Goal: Information Seeking & Learning: Learn about a topic

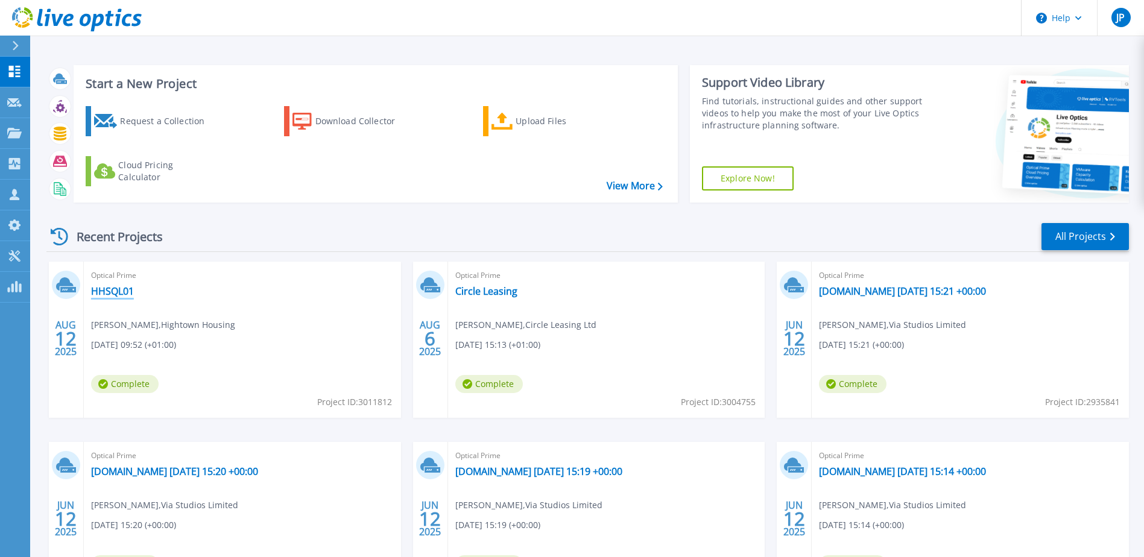
click at [100, 295] on link "HHSQL01" at bounding box center [112, 291] width 43 height 12
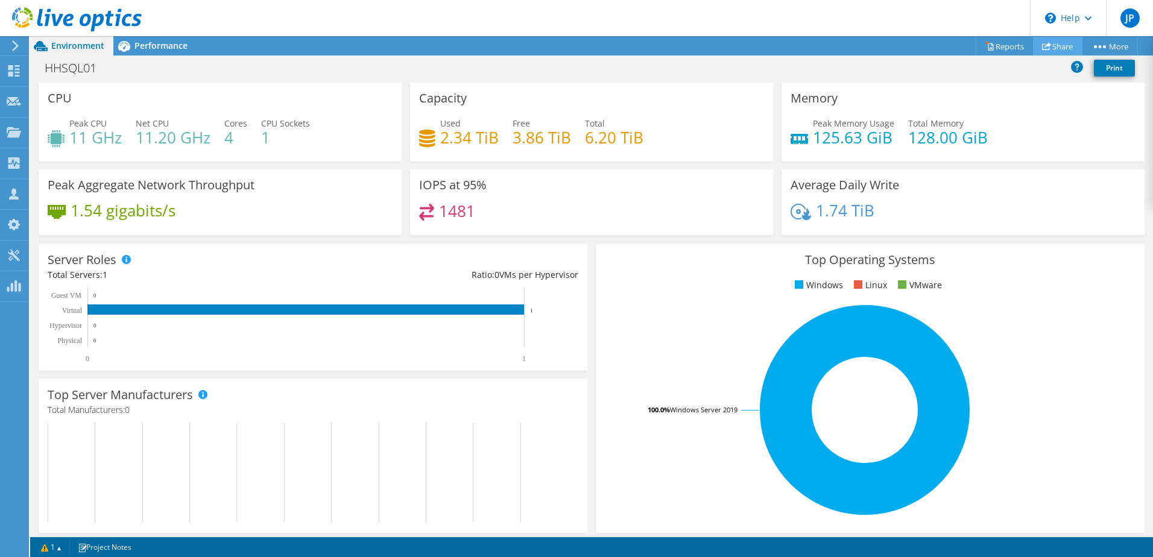
click at [1065, 42] on link "Share" at bounding box center [1057, 46] width 49 height 19
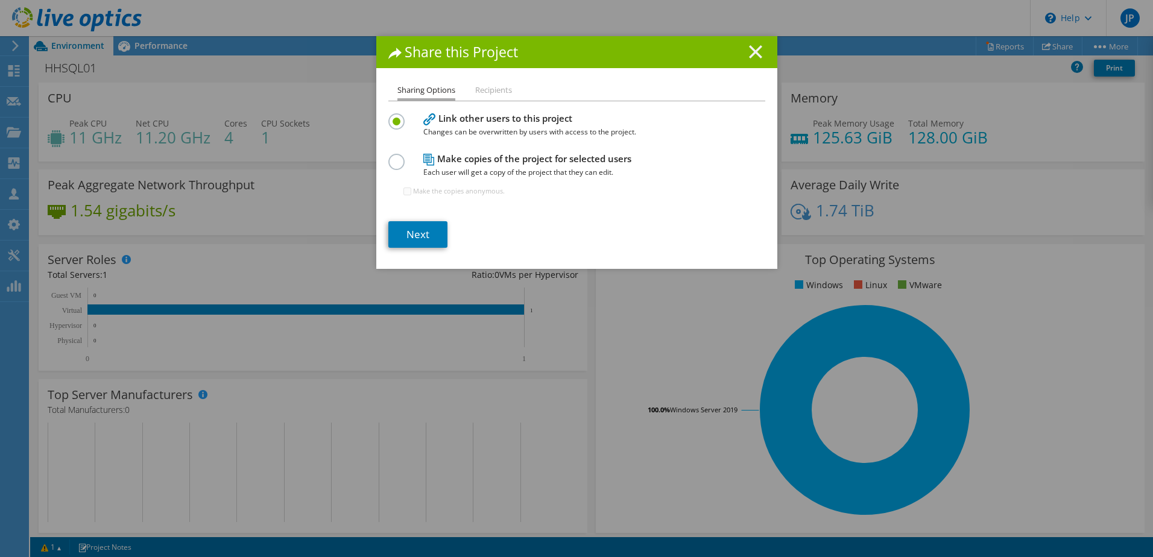
click at [752, 51] on line at bounding box center [756, 52] width 12 height 12
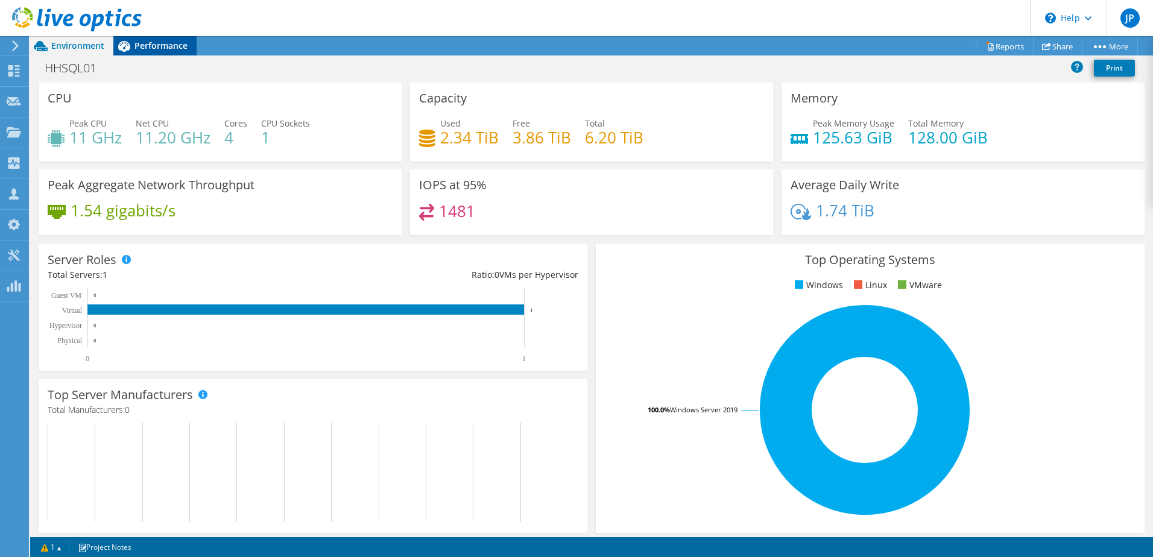
click at [139, 49] on span "Performance" at bounding box center [161, 45] width 53 height 11
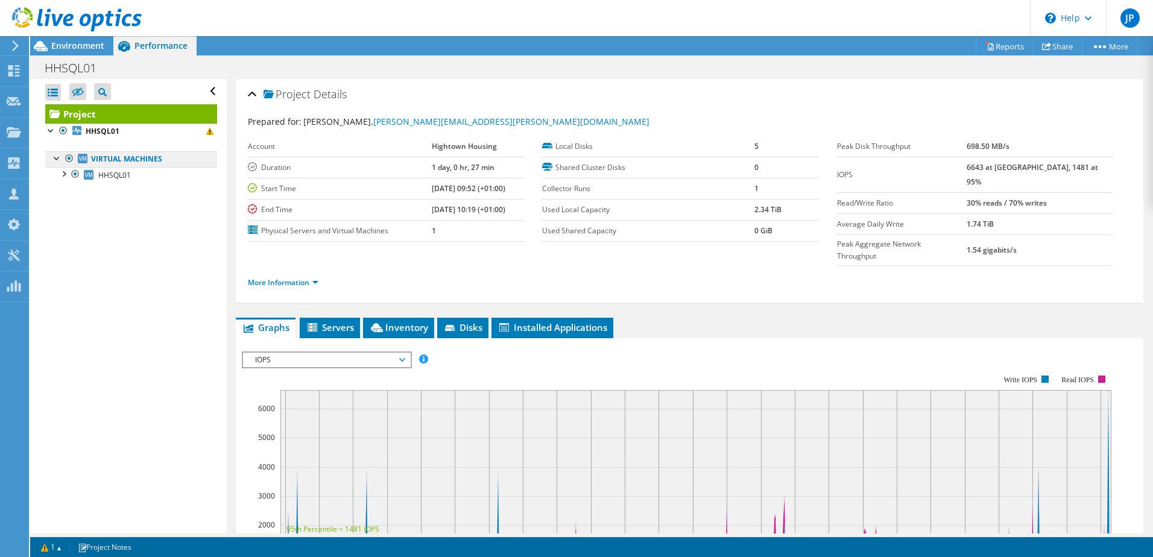
click at [119, 160] on link "Virtual Machines" at bounding box center [131, 159] width 172 height 16
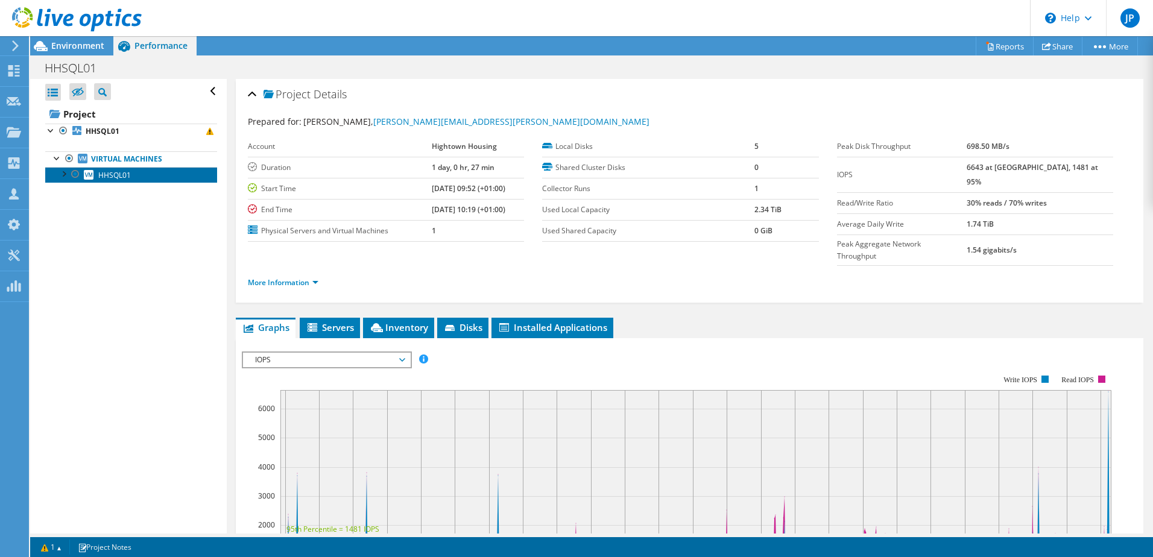
click at [109, 176] on span "HHSQL01" at bounding box center [114, 175] width 33 height 10
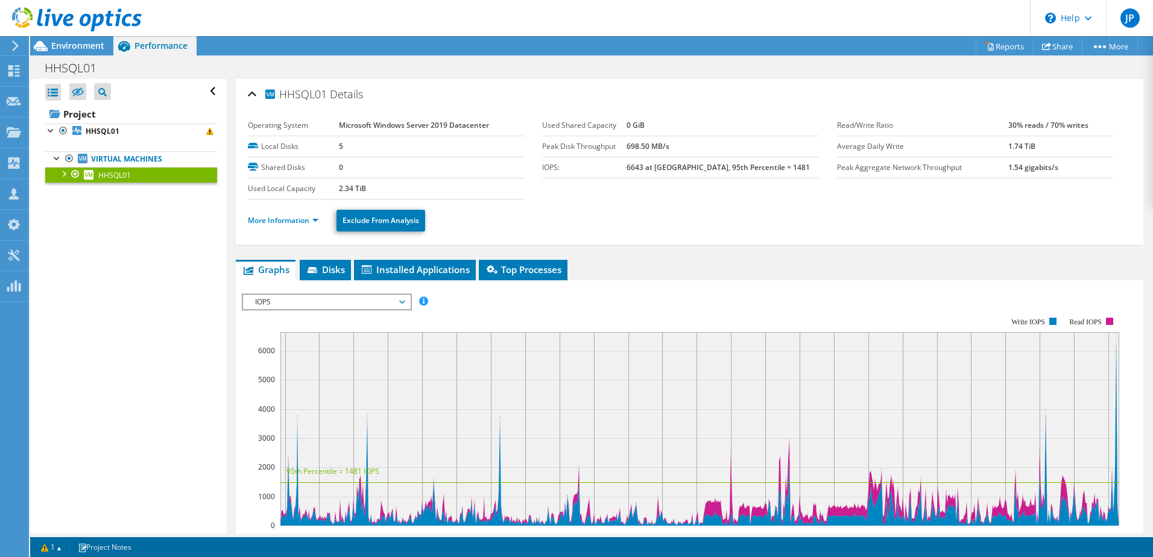
click at [65, 176] on div at bounding box center [63, 173] width 12 height 12
click at [288, 306] on span "IOPS" at bounding box center [326, 302] width 155 height 14
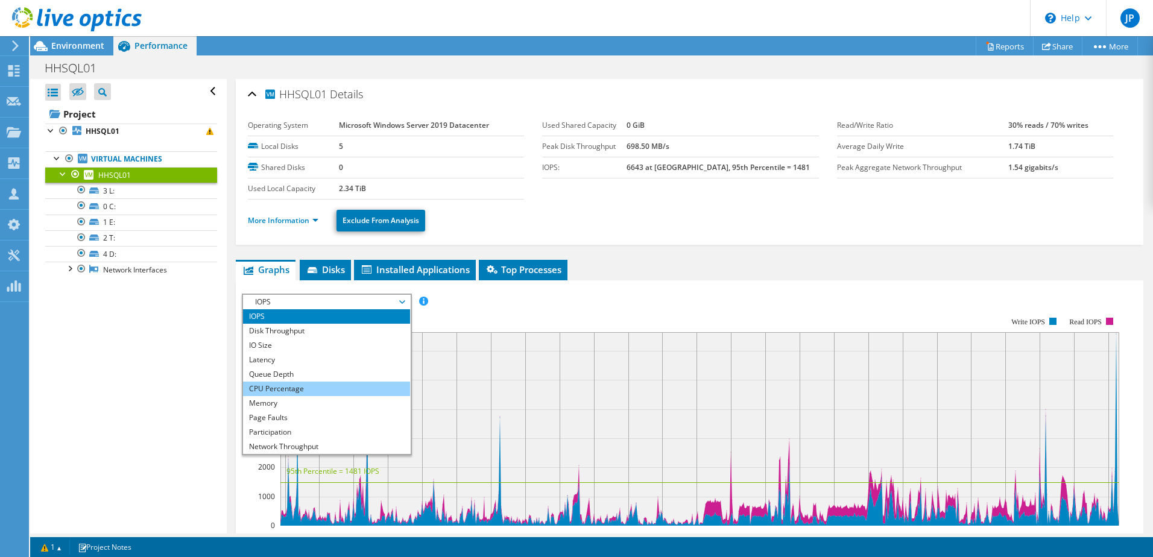
click at [294, 391] on li "CPU Percentage" at bounding box center [326, 389] width 167 height 14
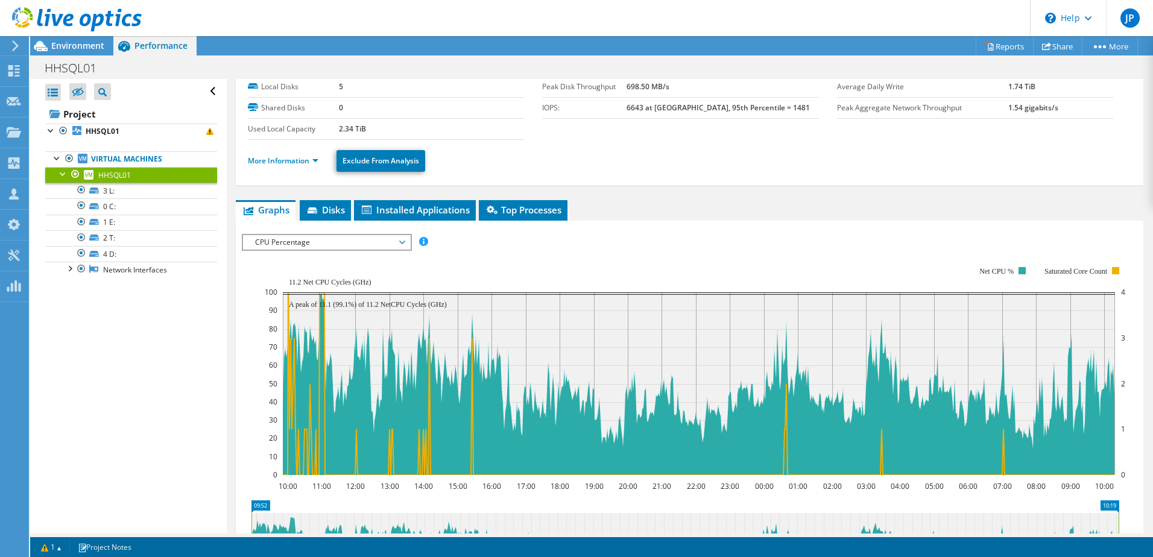
scroll to position [60, 0]
click at [321, 248] on span "CPU Percentage" at bounding box center [326, 242] width 155 height 14
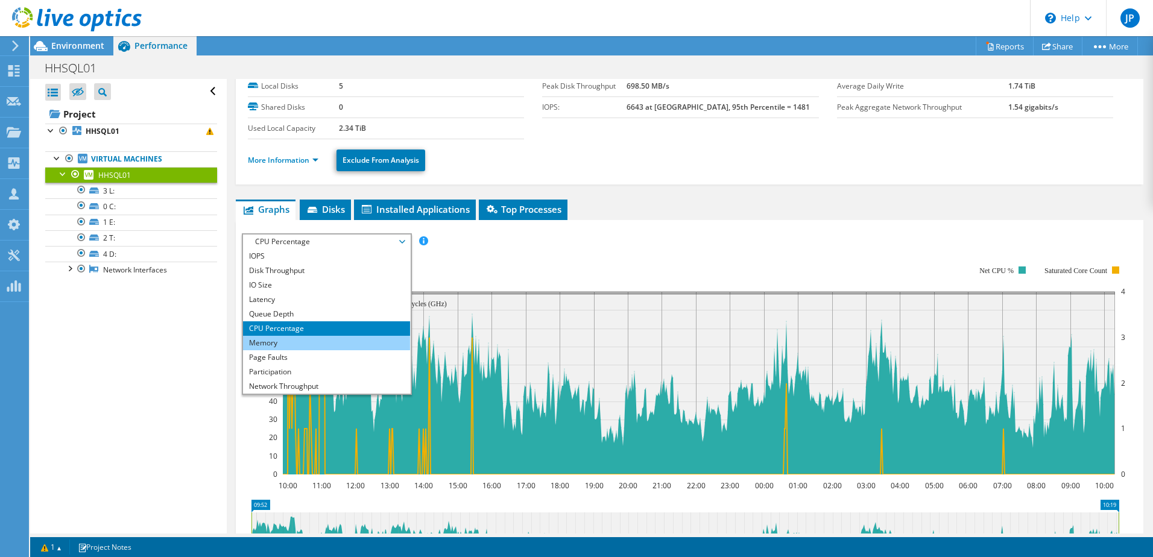
click at [272, 340] on li "Memory" at bounding box center [326, 343] width 167 height 14
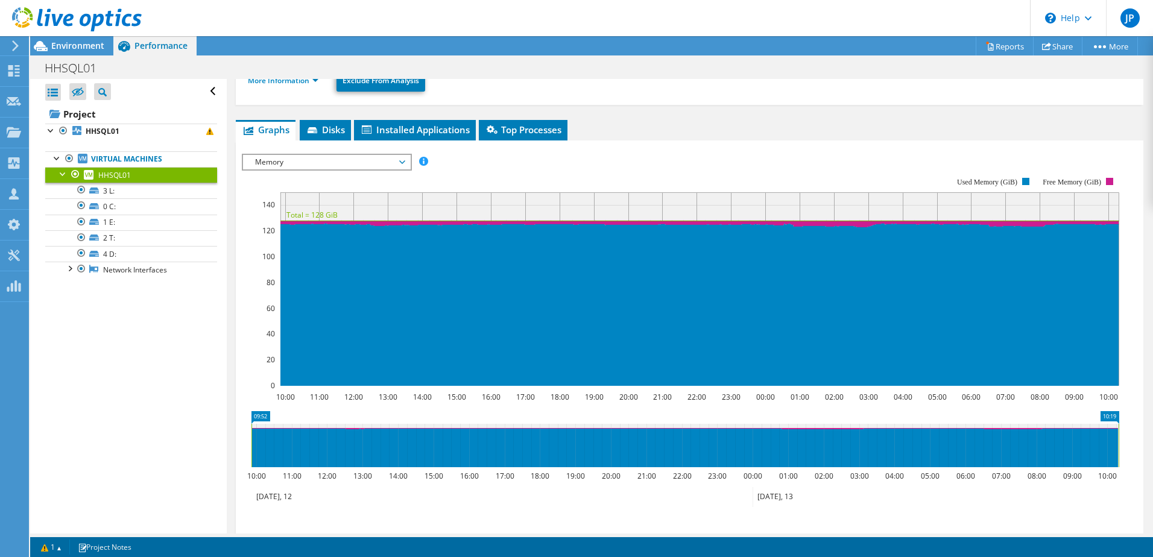
scroll to position [74, 0]
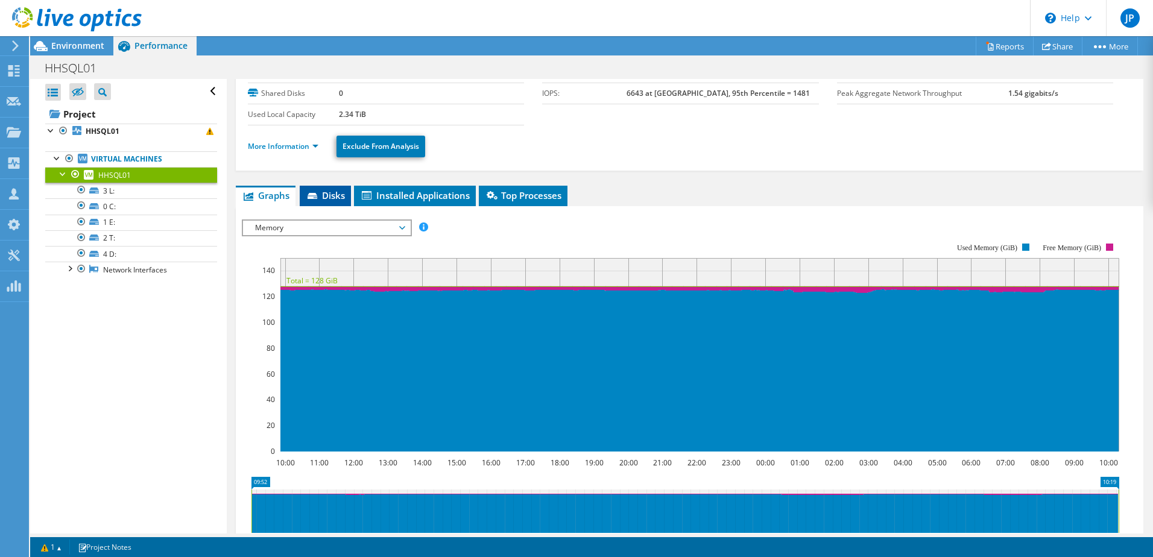
click at [335, 194] on span "Disks" at bounding box center [325, 195] width 39 height 12
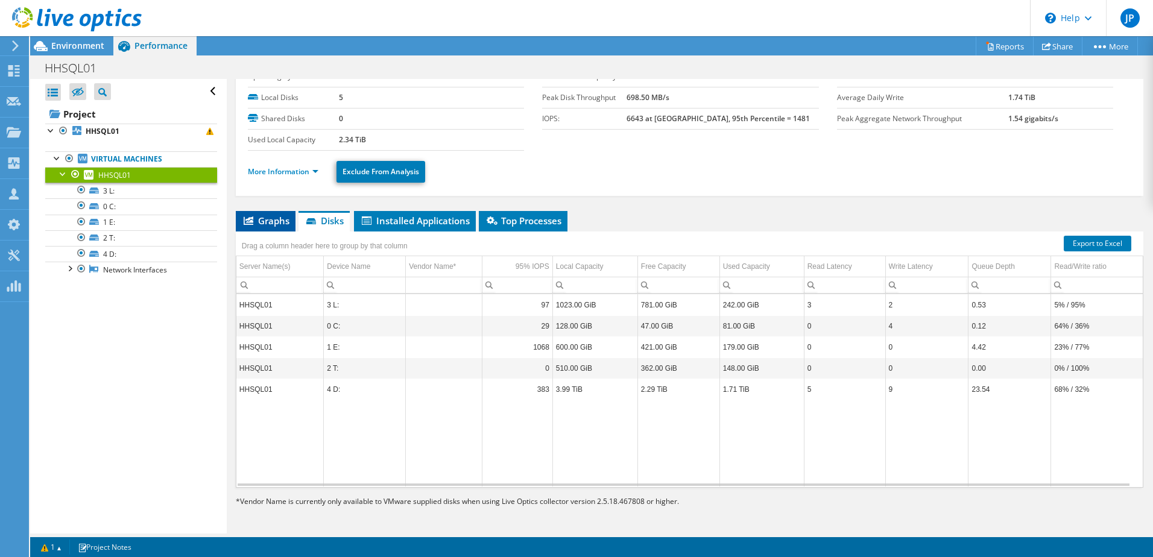
click at [283, 221] on span "Graphs" at bounding box center [266, 221] width 48 height 12
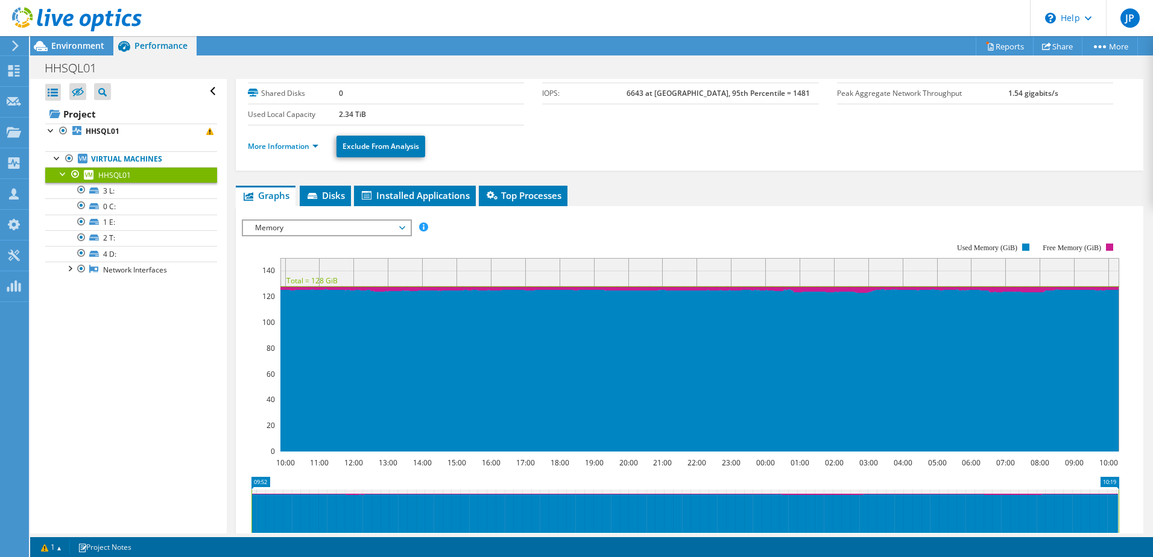
click at [314, 224] on span "Memory" at bounding box center [326, 228] width 155 height 14
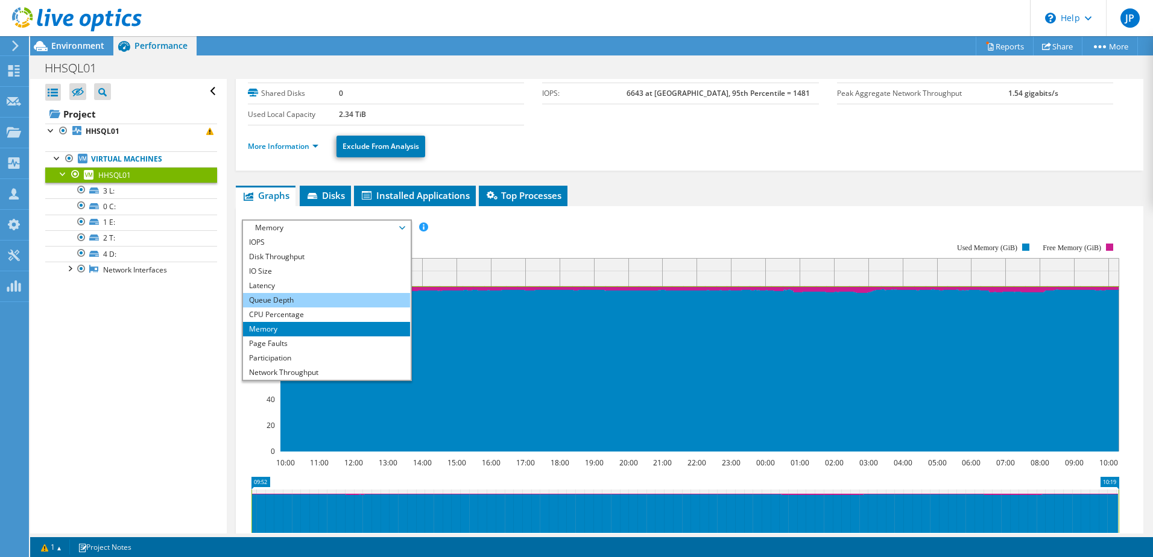
click at [296, 303] on li "Queue Depth" at bounding box center [326, 300] width 167 height 14
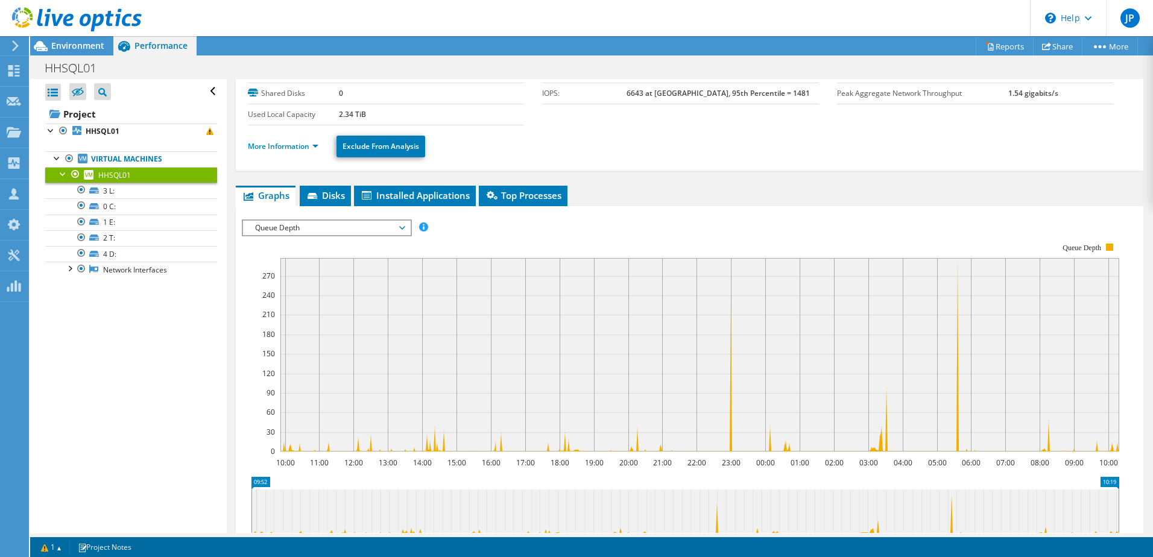
click at [298, 232] on span "Queue Depth" at bounding box center [326, 228] width 155 height 14
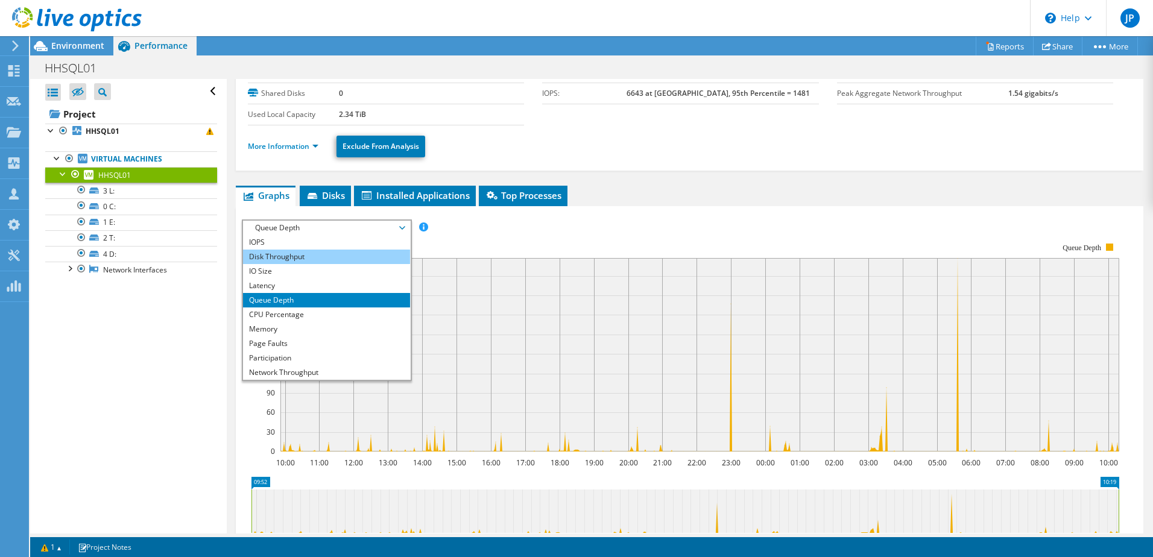
drag, startPoint x: 288, startPoint y: 270, endPoint x: 288, endPoint y: 261, distance: 9.0
click at [288, 270] on li "IO Size" at bounding box center [326, 271] width 167 height 14
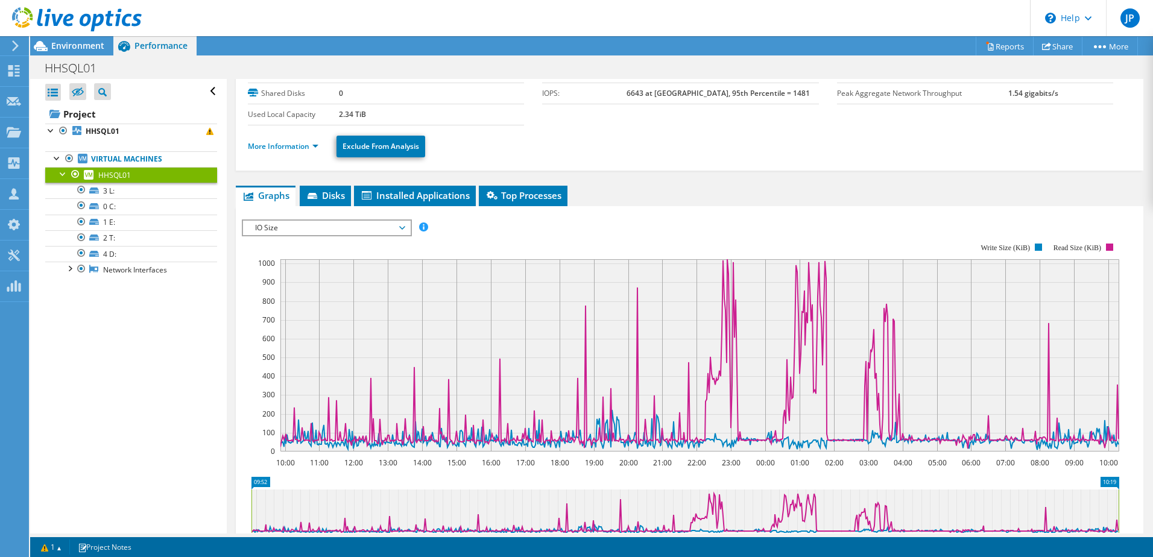
click at [290, 225] on span "IO Size" at bounding box center [326, 228] width 155 height 14
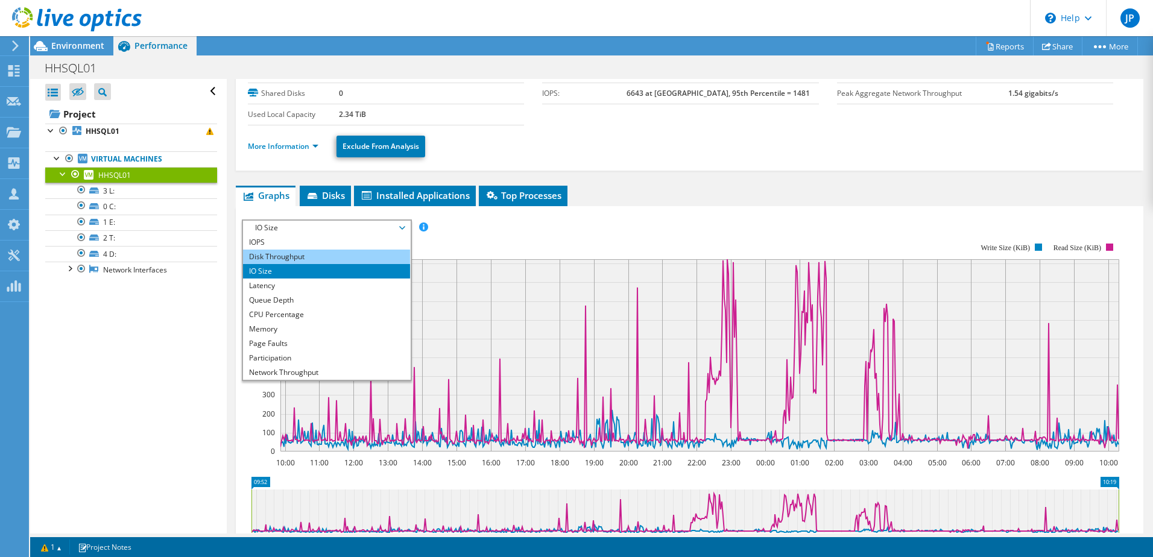
click at [283, 259] on li "Disk Throughput" at bounding box center [326, 257] width 167 height 14
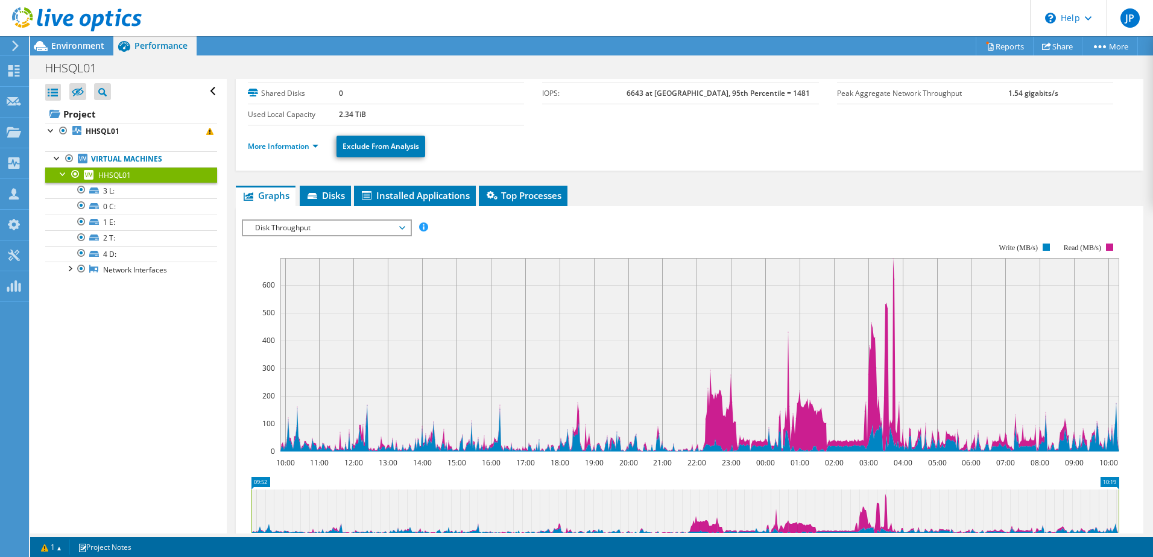
click at [288, 234] on span "Disk Throughput" at bounding box center [326, 228] width 155 height 14
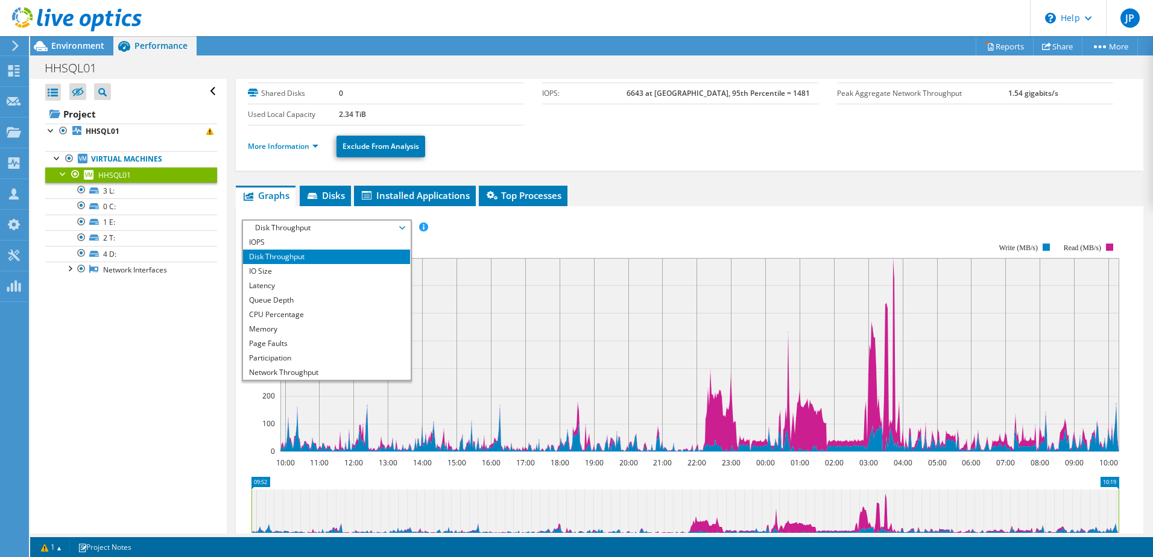
click at [288, 234] on span "Disk Throughput" at bounding box center [326, 228] width 155 height 14
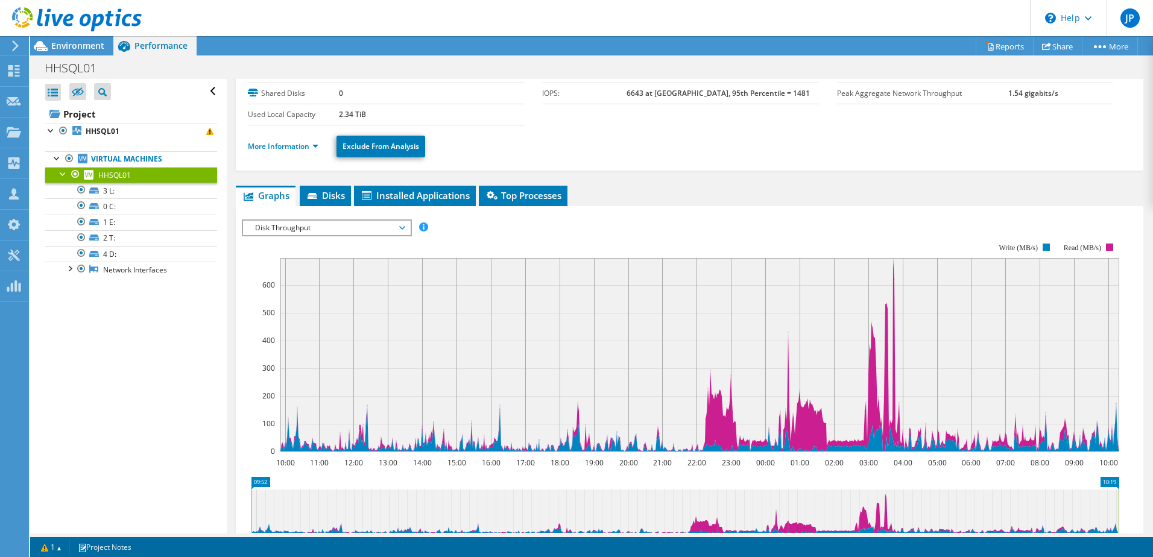
click at [322, 226] on span "Disk Throughput" at bounding box center [326, 228] width 155 height 14
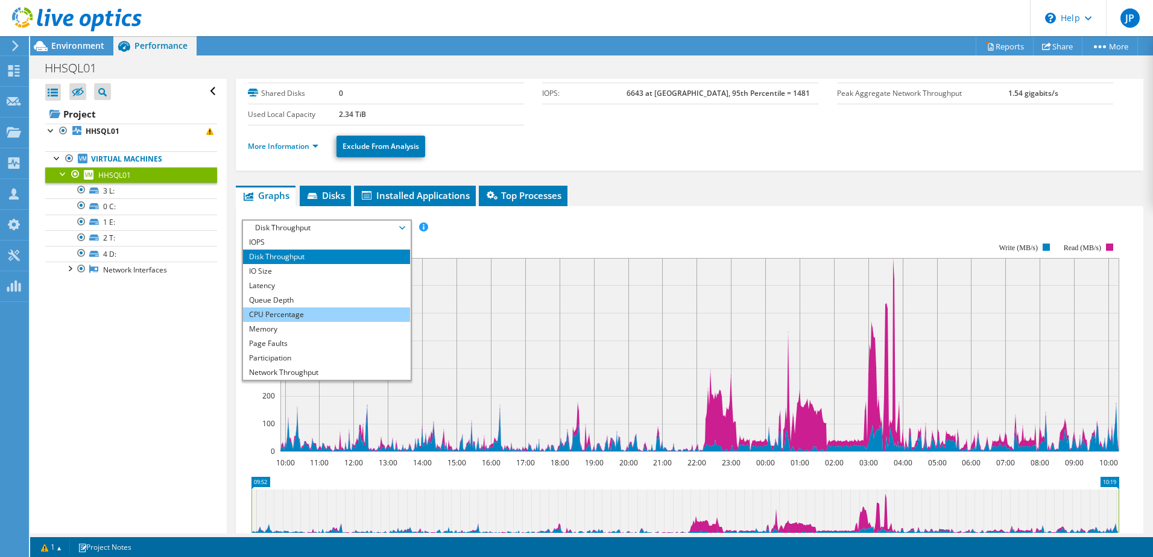
click at [285, 312] on li "CPU Percentage" at bounding box center [326, 315] width 167 height 14
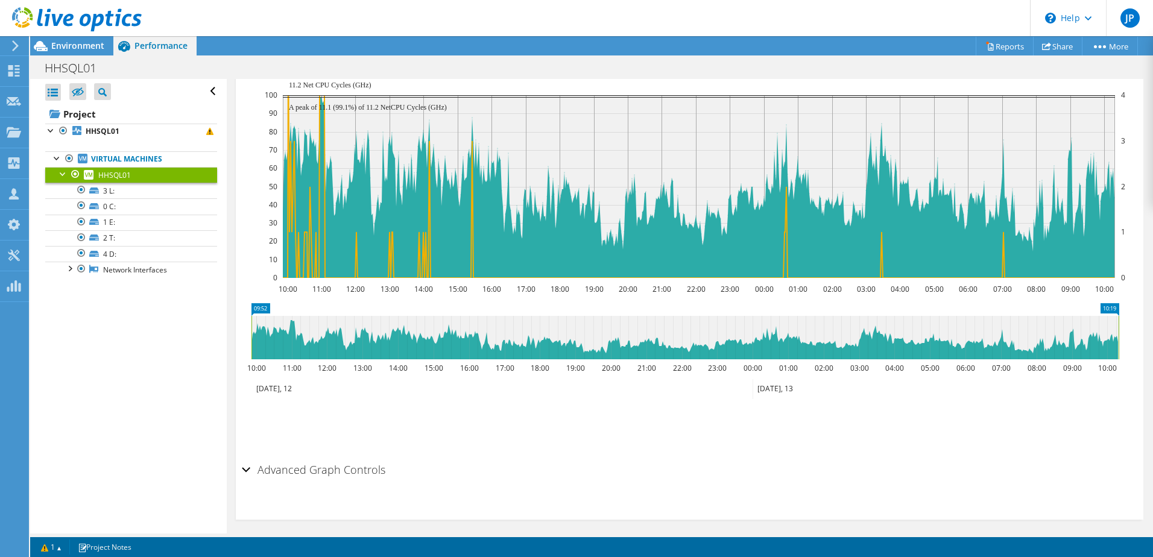
scroll to position [264, 0]
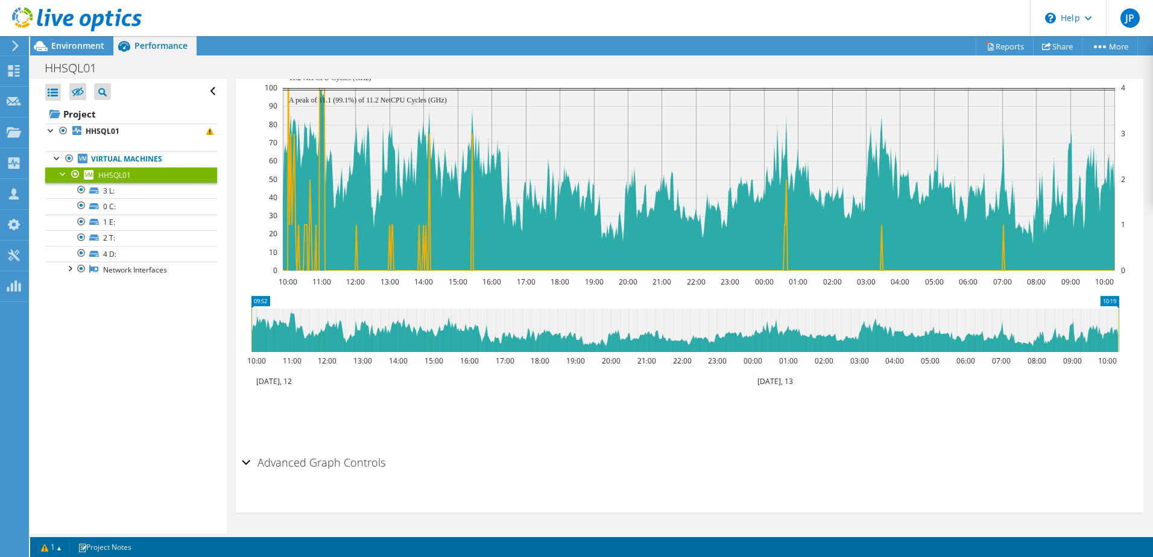
click at [343, 451] on h2 "Advanced Graph Controls" at bounding box center [314, 463] width 144 height 24
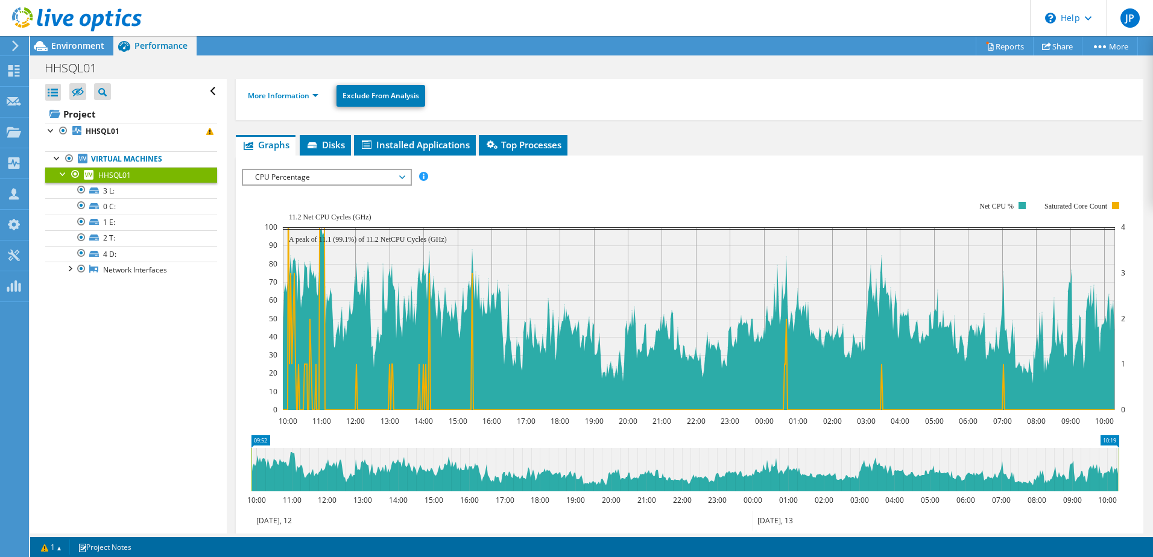
scroll to position [192, 0]
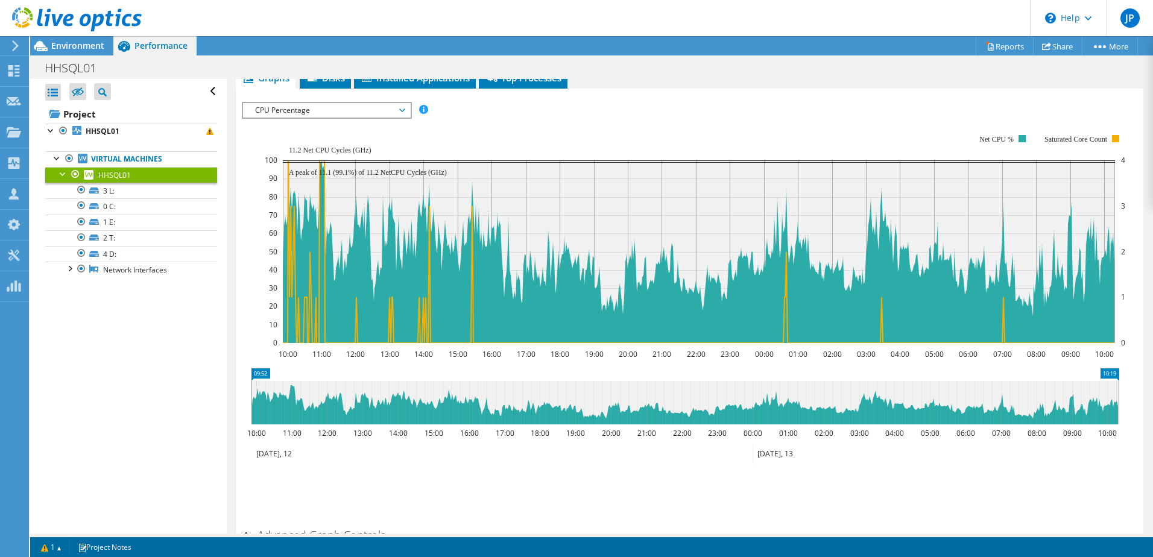
click at [372, 115] on span "CPU Percentage" at bounding box center [326, 110] width 155 height 14
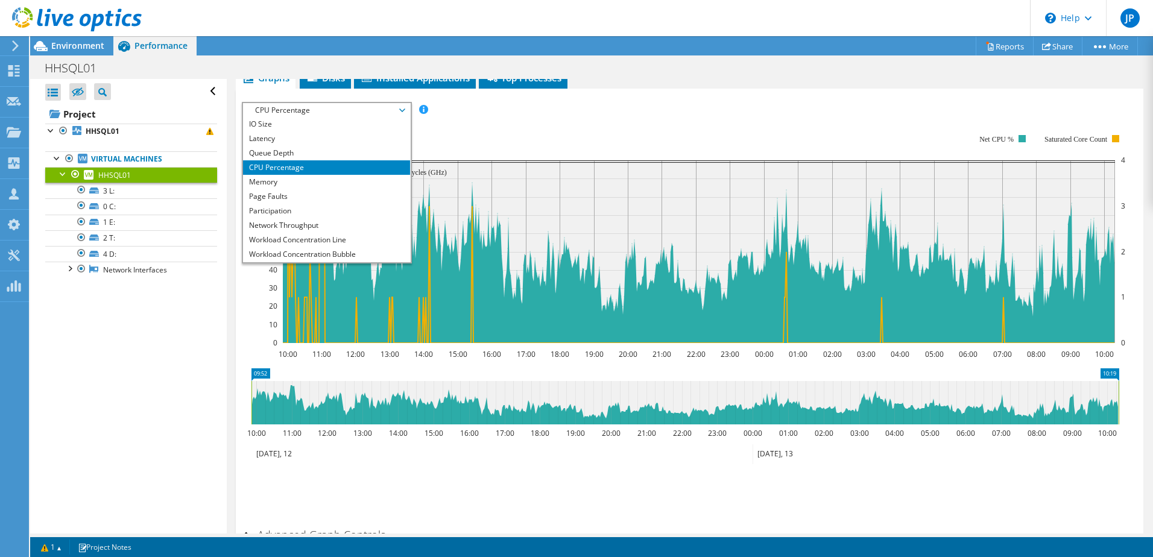
scroll to position [43, 0]
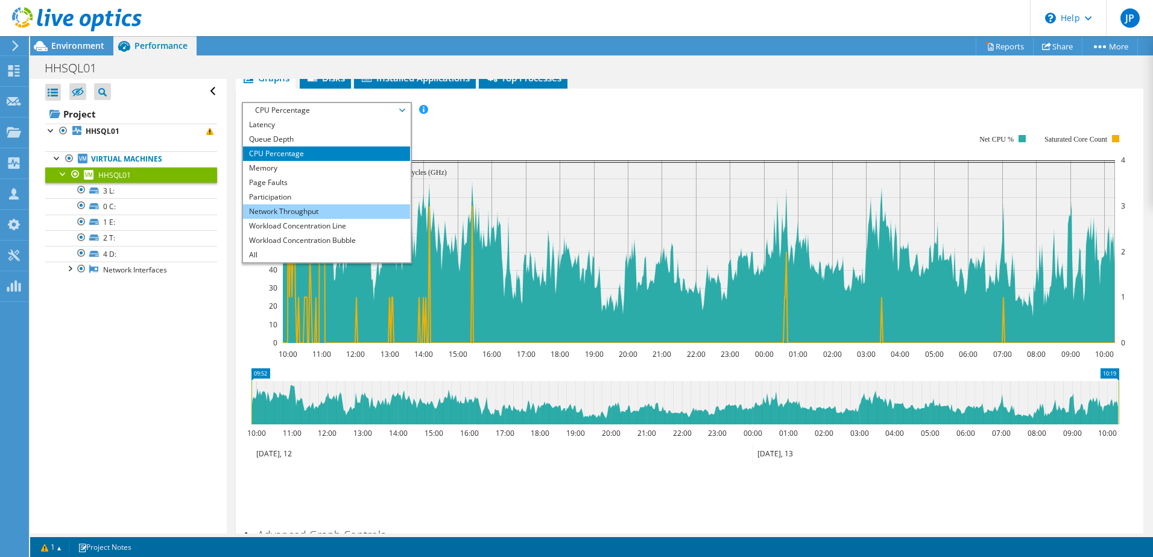
click at [320, 214] on li "Network Throughput" at bounding box center [326, 211] width 167 height 14
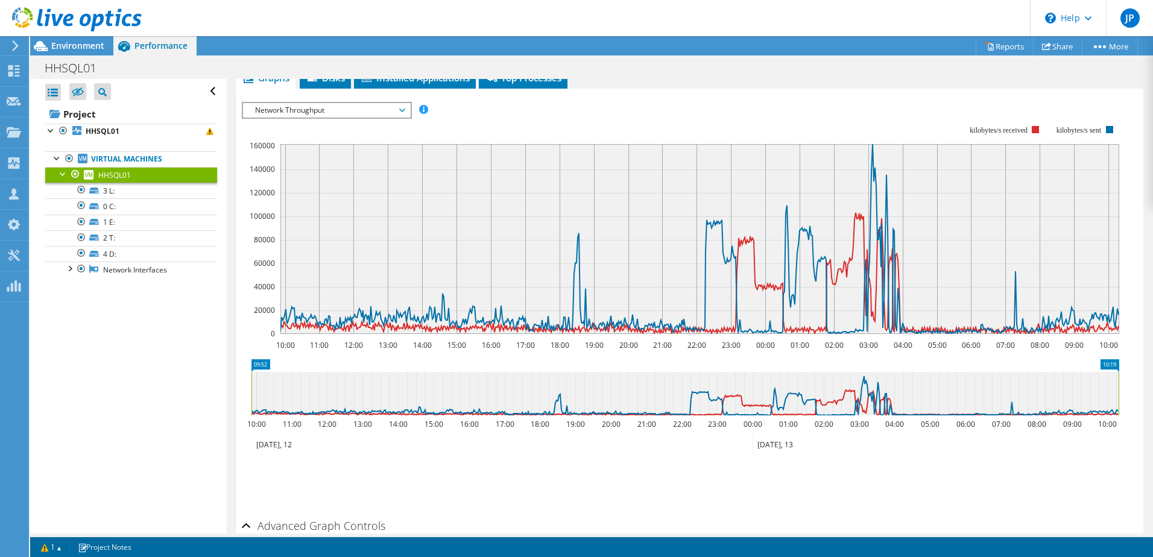
scroll to position [131, 0]
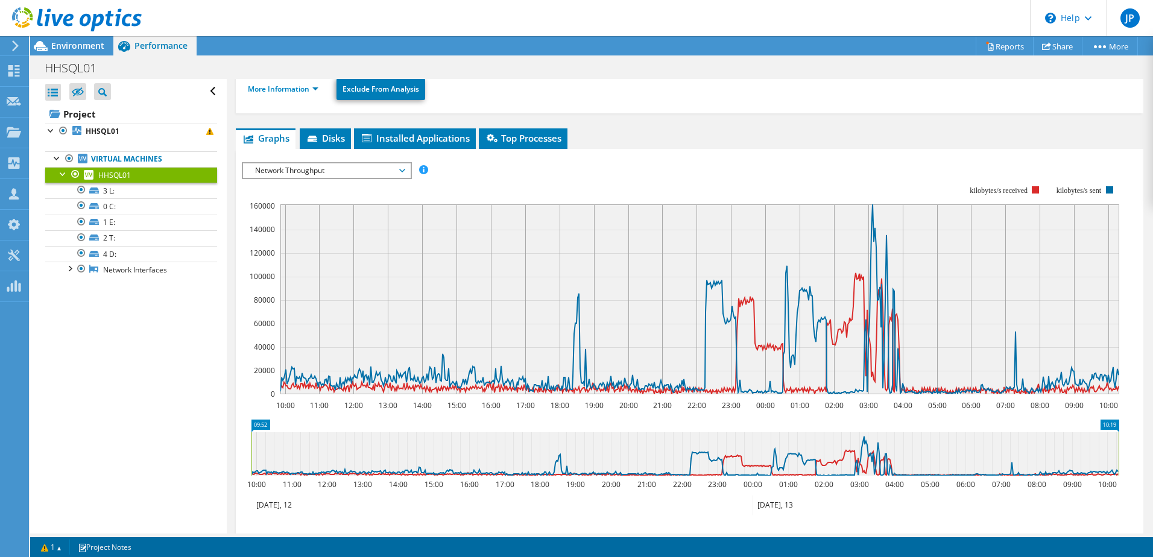
click at [344, 165] on span "Network Throughput" at bounding box center [326, 170] width 155 height 14
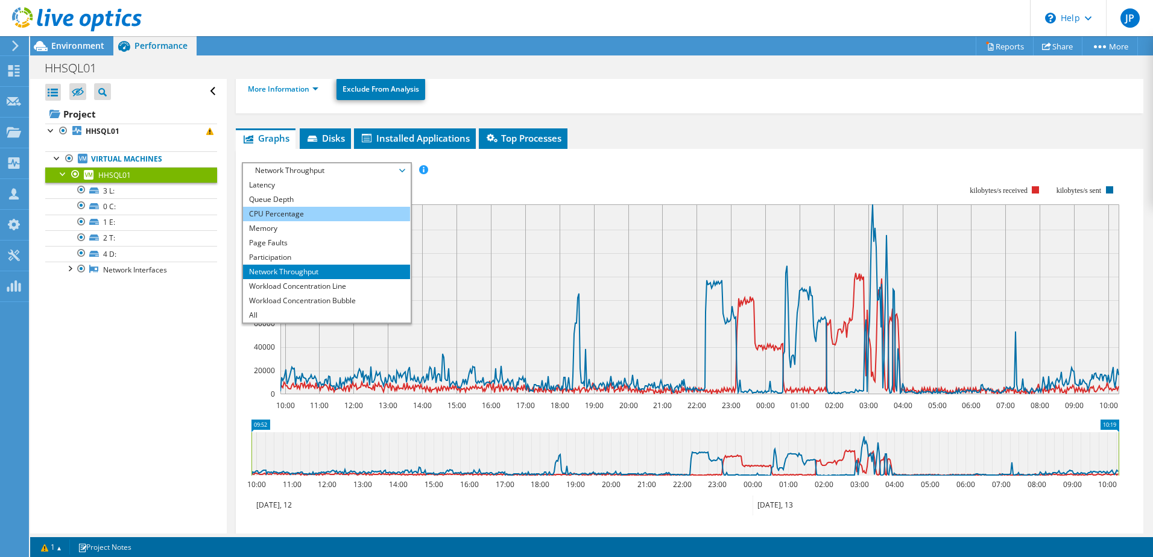
click at [283, 211] on li "CPU Percentage" at bounding box center [326, 214] width 167 height 14
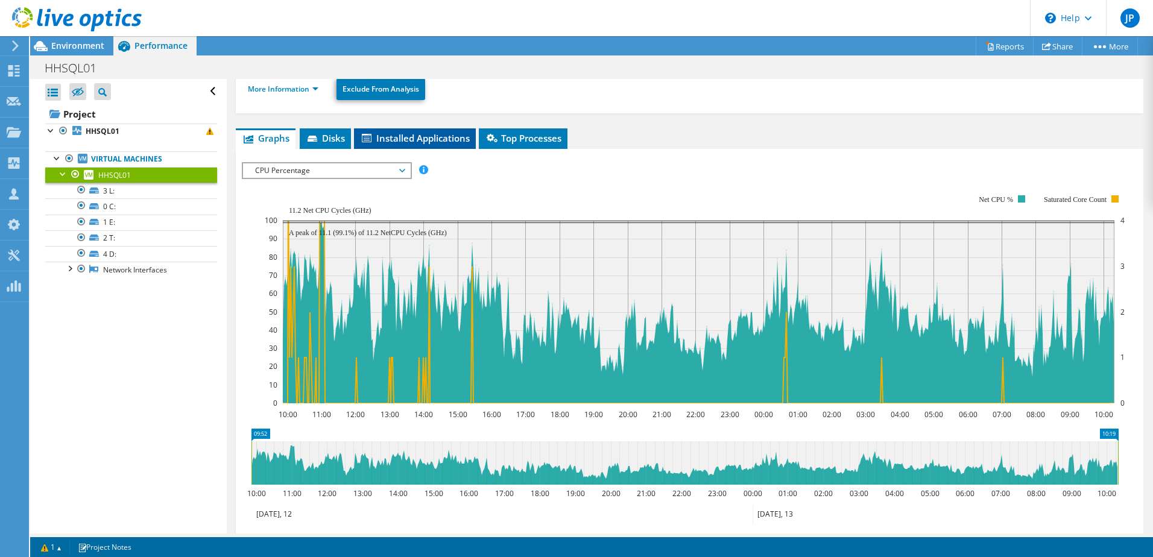
scroll to position [0, 0]
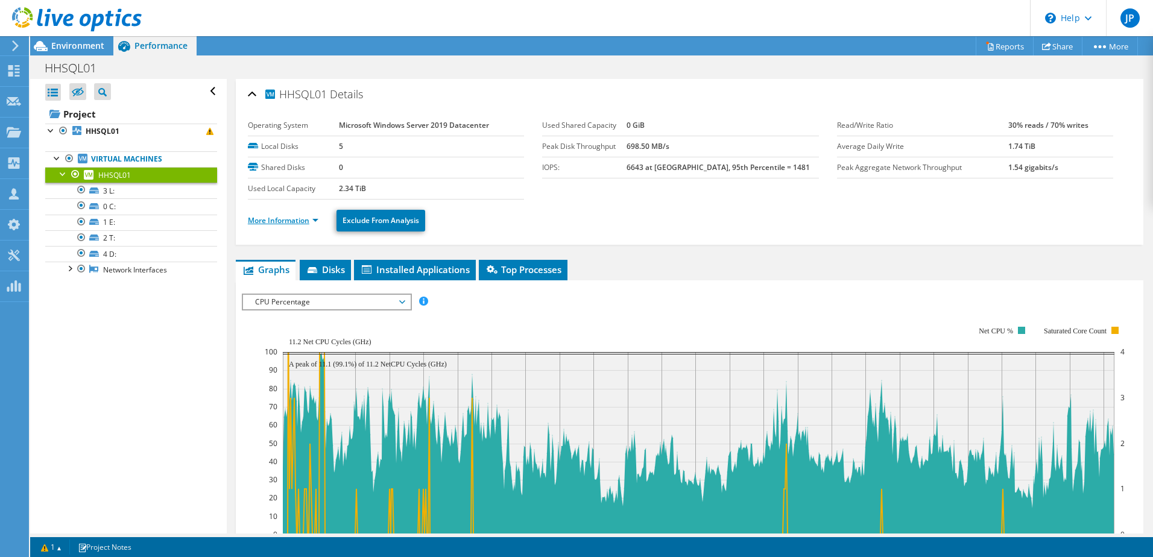
drag, startPoint x: 276, startPoint y: 214, endPoint x: 279, endPoint y: 221, distance: 7.8
click at [276, 214] on li "More Information" at bounding box center [287, 220] width 78 height 13
click at [279, 224] on link "More Information" at bounding box center [283, 220] width 71 height 10
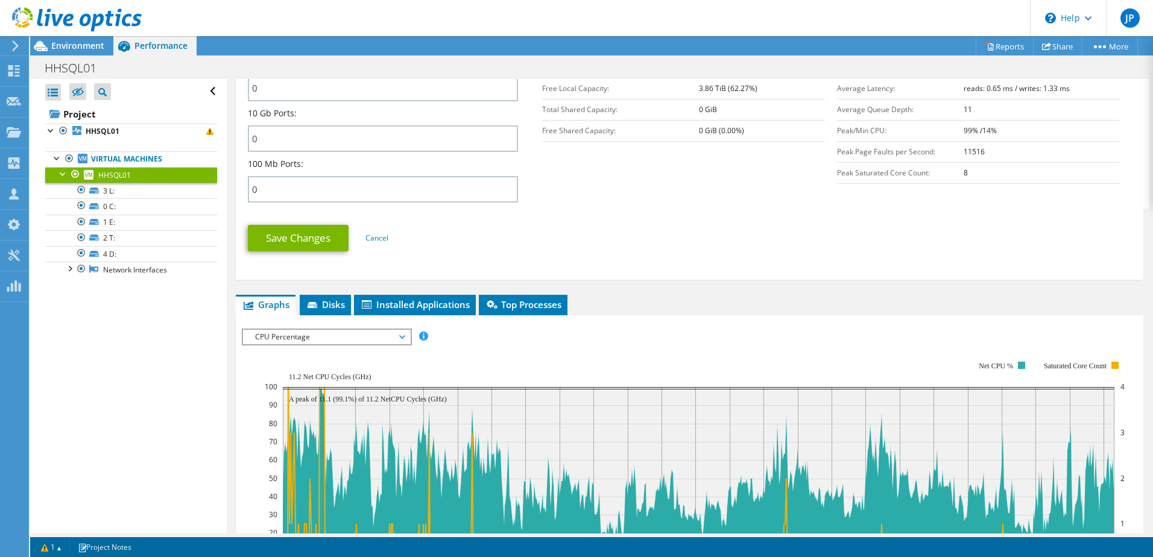
scroll to position [603, 0]
